Goal: Share content: Share content

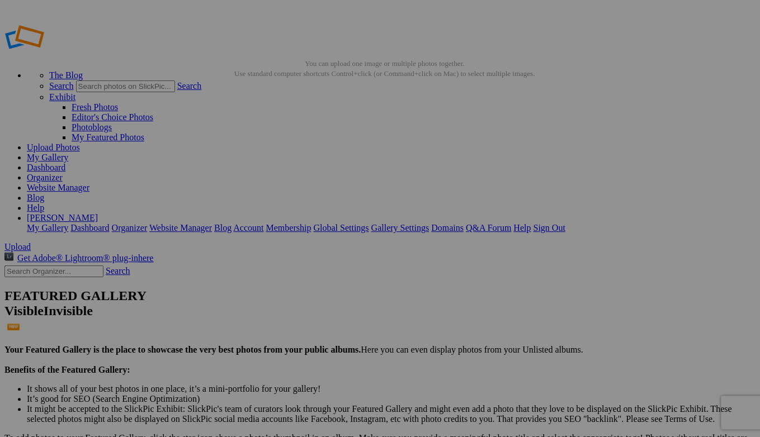
click at [31, 242] on span "Upload" at bounding box center [17, 247] width 26 height 10
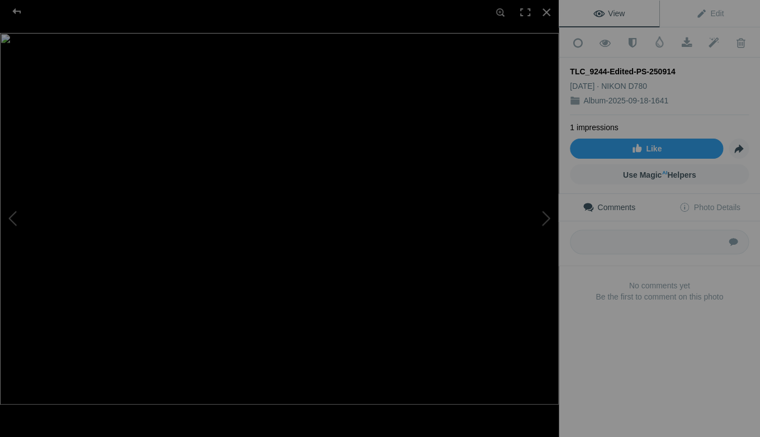
click at [321, 316] on img at bounding box center [279, 219] width 559 height 372
click at [16, 11] on div at bounding box center [17, 11] width 40 height 22
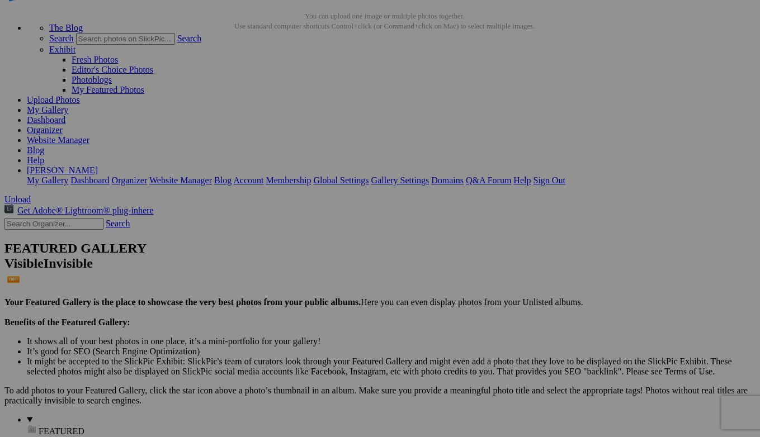
scroll to position [64, 0]
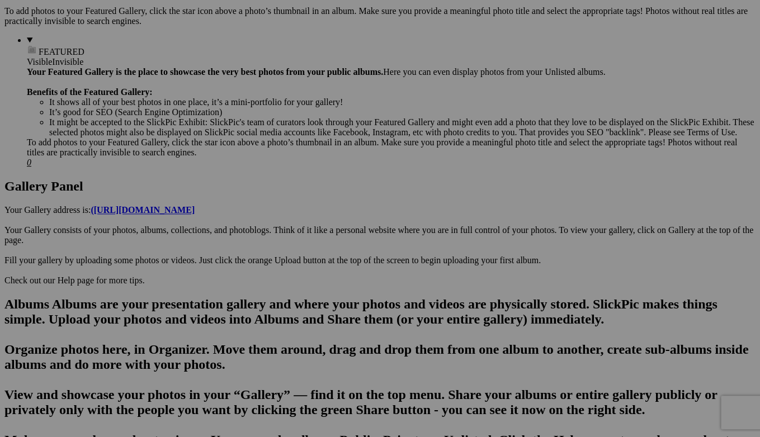
scroll to position [478, 0]
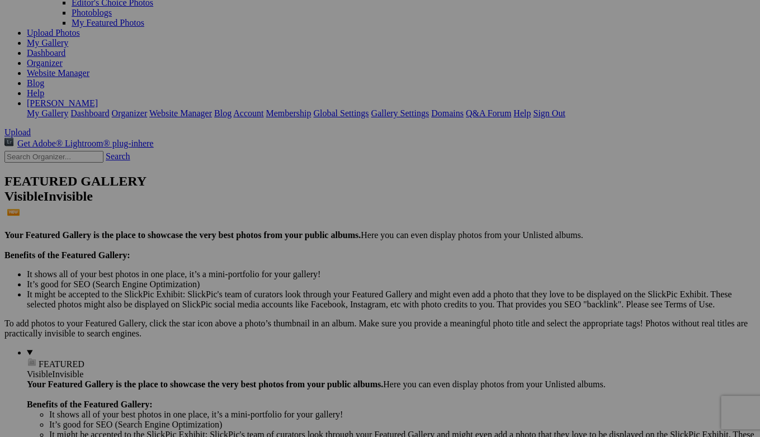
scroll to position [0, 0]
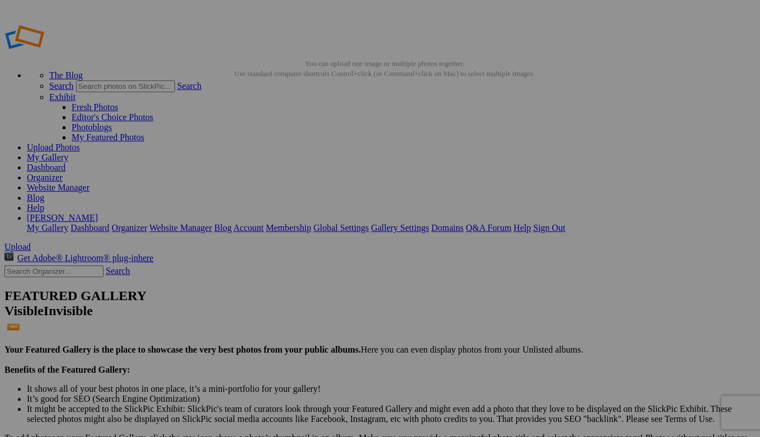
drag, startPoint x: 374, startPoint y: 276, endPoint x: 387, endPoint y: 279, distance: 13.6
drag, startPoint x: 575, startPoint y: 275, endPoint x: 562, endPoint y: 274, distance: 13.5
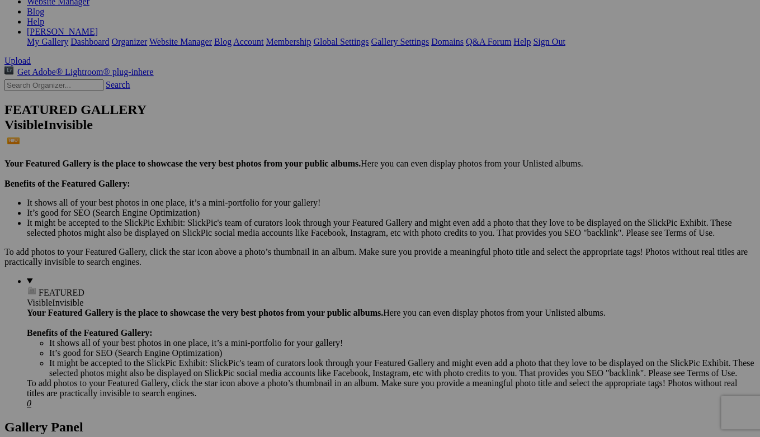
scroll to position [190, 0]
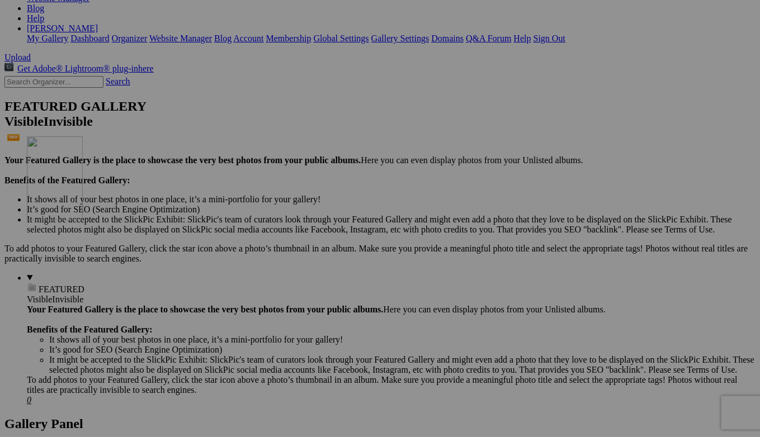
drag, startPoint x: 276, startPoint y: 245, endPoint x: 289, endPoint y: 247, distance: 13.1
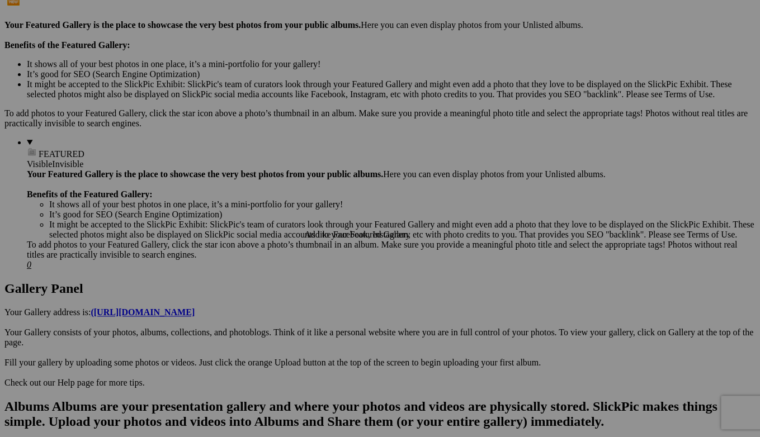
scroll to position [341, 0]
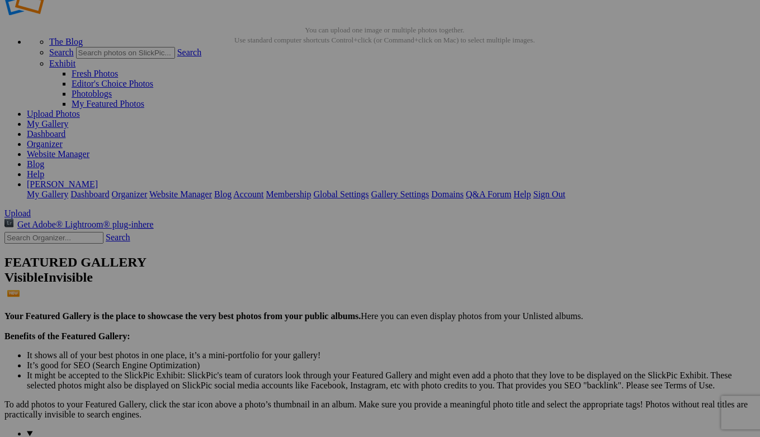
scroll to position [0, 0]
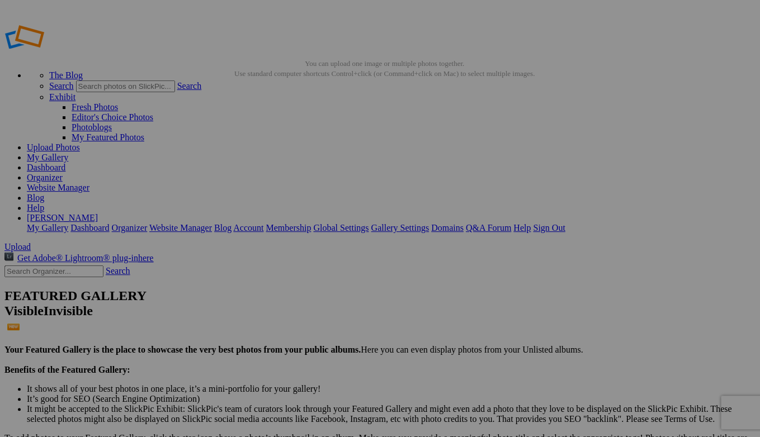
drag, startPoint x: 280, startPoint y: 308, endPoint x: 106, endPoint y: 152, distance: 234.1
drag, startPoint x: 319, startPoint y: 312, endPoint x: 108, endPoint y: 154, distance: 264.1
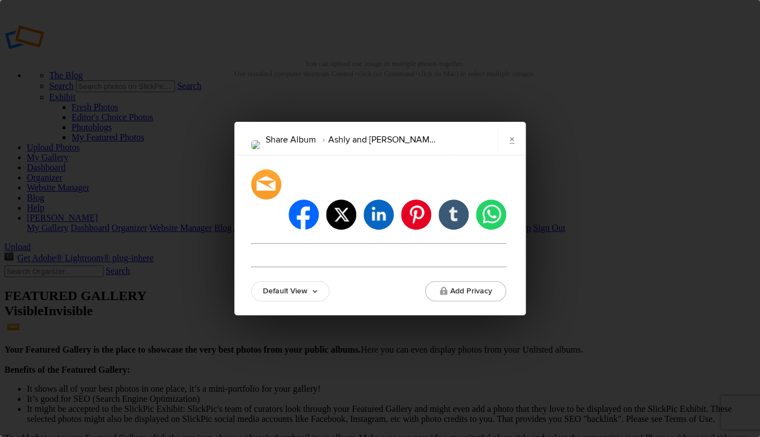
type input "[URL][DOMAIN_NAME]"
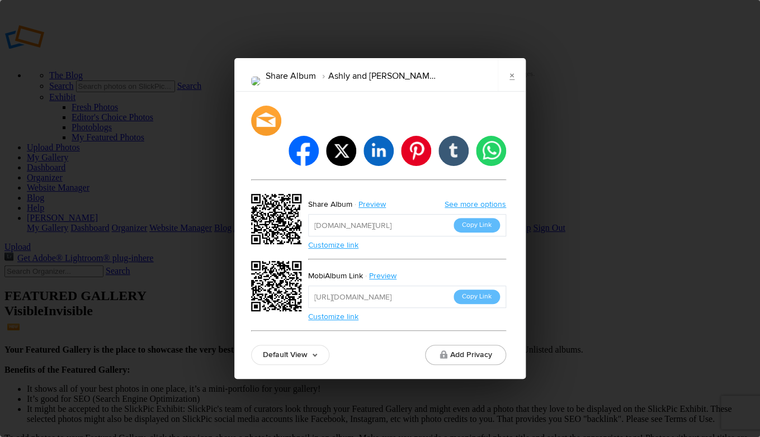
click at [483, 218] on button "Copy Link" at bounding box center [477, 225] width 46 height 15
click at [477, 290] on button "Copy Link" at bounding box center [477, 297] width 46 height 15
